Goal: Find specific page/section: Find specific page/section

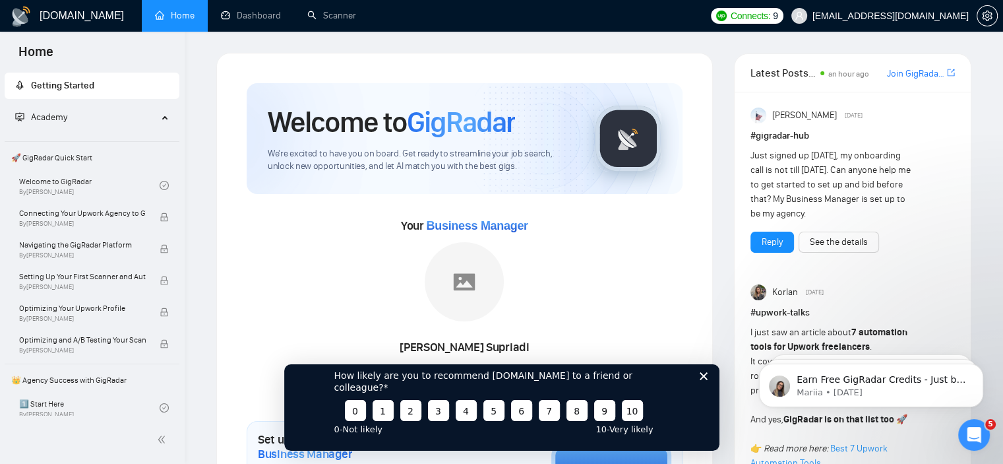
click at [703, 379] on icon "Close survey" at bounding box center [703, 375] width 8 height 8
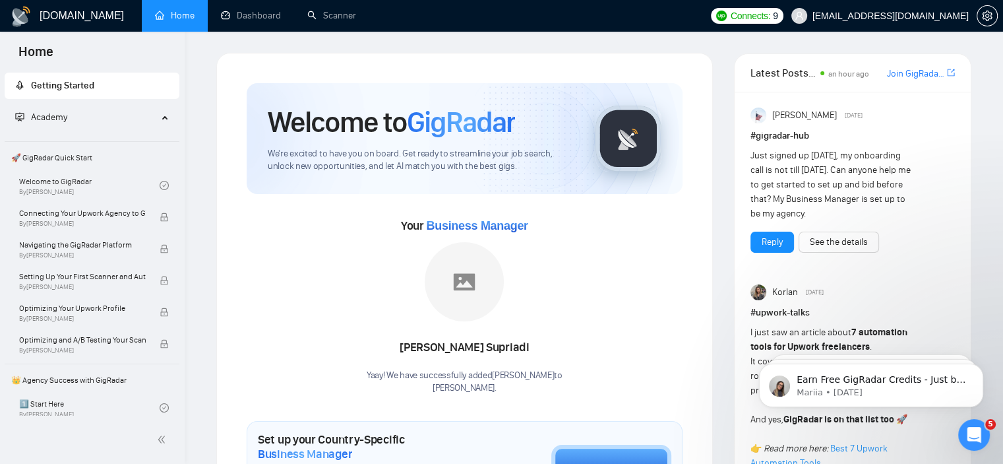
click at [472, 279] on img at bounding box center [464, 281] width 79 height 79
click at [259, 15] on link "Dashboard" at bounding box center [251, 15] width 60 height 11
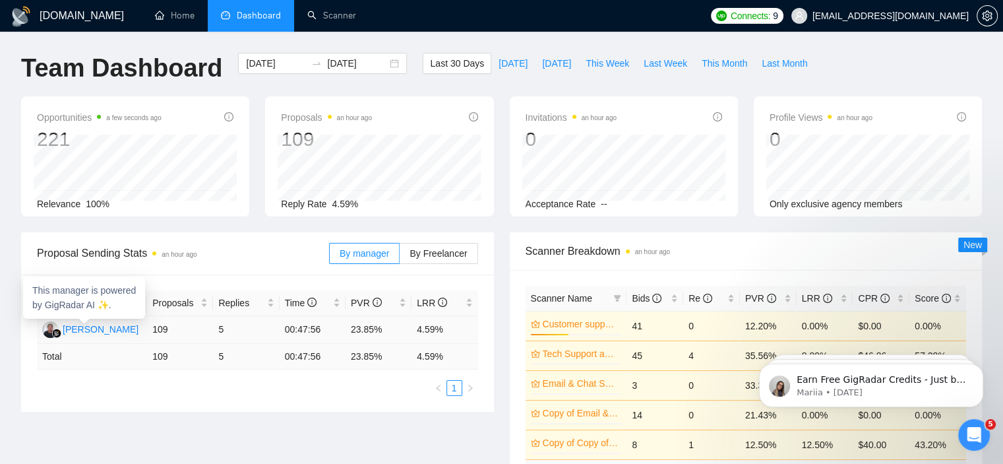
click at [90, 331] on div "[PERSON_NAME]" at bounding box center [101, 329] width 76 height 15
